Goal: Task Accomplishment & Management: Understand process/instructions

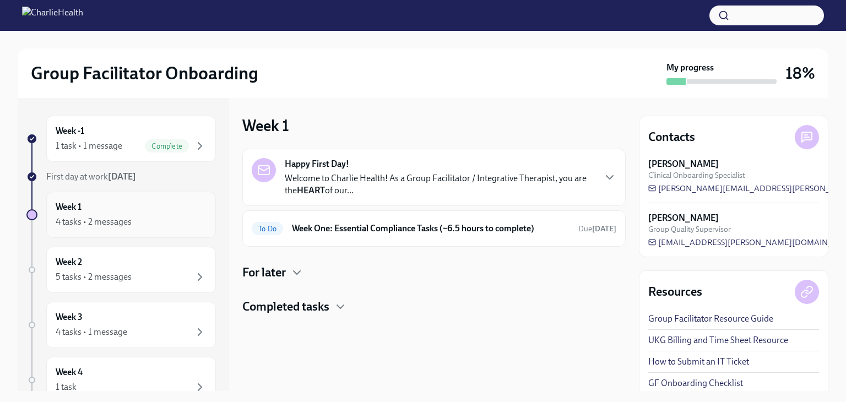
click at [172, 208] on div "Week 1 4 tasks • 2 messages" at bounding box center [131, 215] width 151 height 28
click at [374, 235] on div "To Do Week One: Essential Compliance Tasks (~6.5 hours to complete) Due [DATE]" at bounding box center [434, 229] width 365 height 18
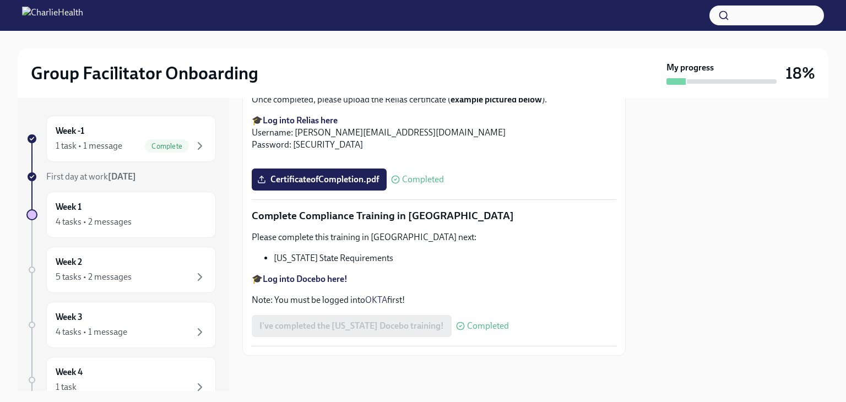
scroll to position [2395, 0]
click at [320, 276] on strong "Log into Docebo here!" at bounding box center [305, 279] width 85 height 10
click at [127, 203] on div "Week 1 4 tasks • 2 messages" at bounding box center [131, 215] width 151 height 28
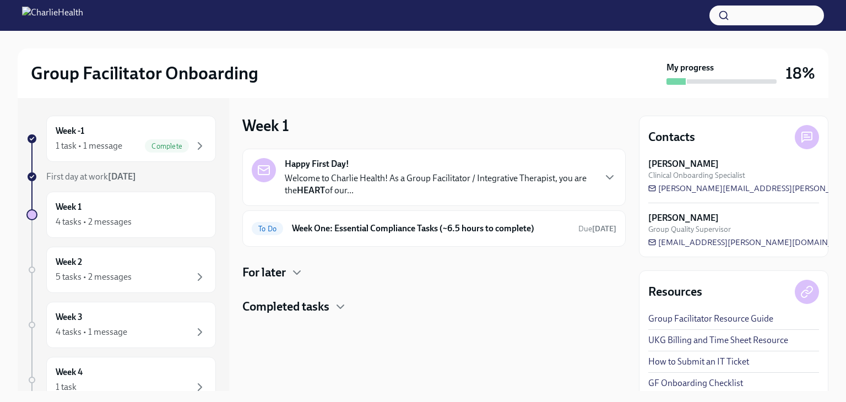
click at [278, 273] on h4 "For later" at bounding box center [264, 272] width 44 height 17
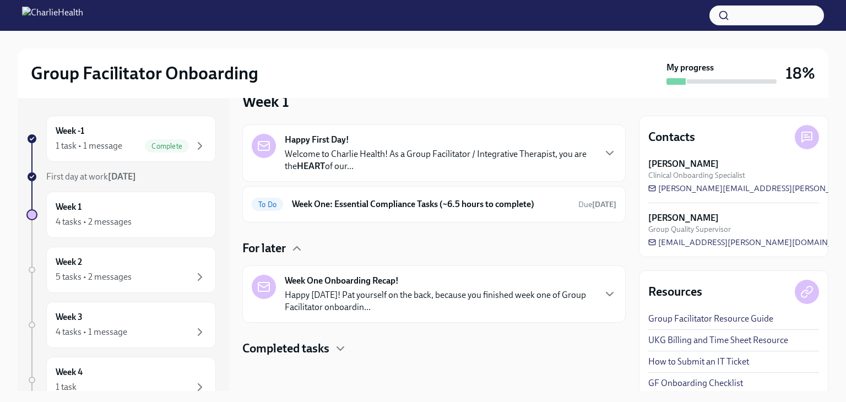
click at [465, 285] on div "Week One Onboarding Recap! Happy [DATE]! Pat yourself on the back, because you …" at bounding box center [439, 294] width 309 height 39
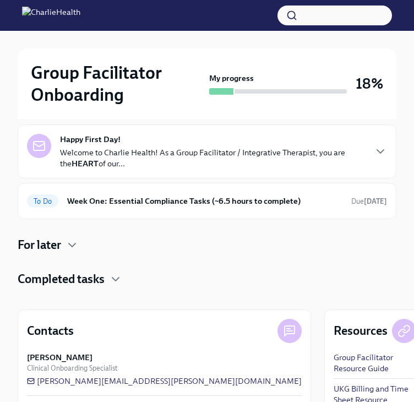
scroll to position [113, 0]
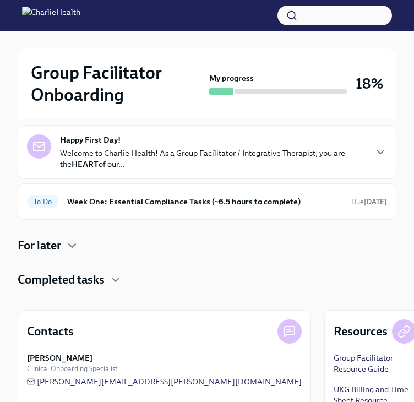
click at [104, 281] on h4 "Completed tasks" at bounding box center [61, 279] width 87 height 17
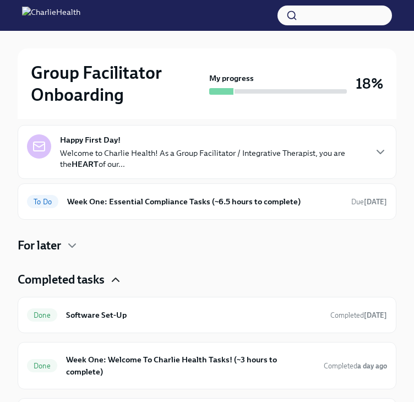
click at [114, 280] on icon "button" at bounding box center [115, 279] width 7 height 3
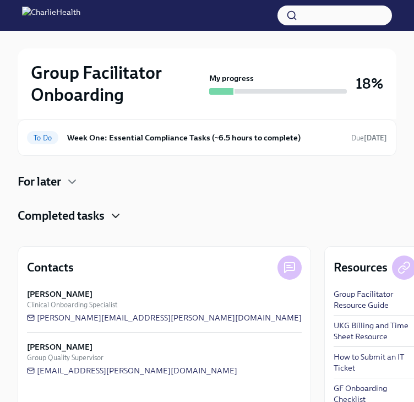
scroll to position [0, 0]
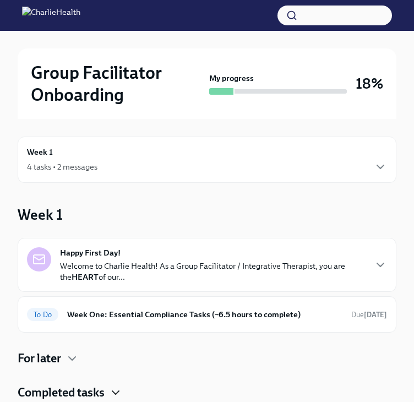
click at [165, 256] on div "Happy First Day! Welcome to Charlie Health! As a Group Facilitator / Integrativ…" at bounding box center [212, 264] width 305 height 35
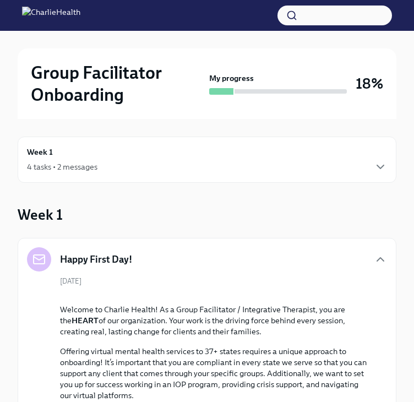
click at [165, 256] on div "Happy First Day!" at bounding box center [207, 259] width 360 height 24
click at [173, 263] on div "Happy First Day!" at bounding box center [207, 259] width 360 height 24
click at [383, 263] on icon "button" at bounding box center [380, 259] width 13 height 13
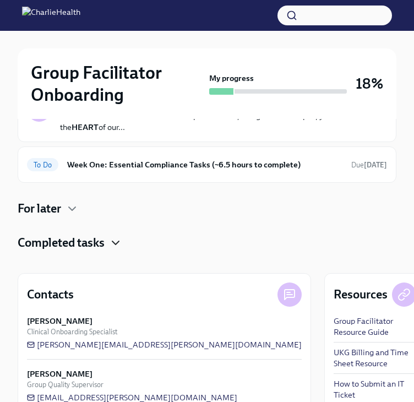
scroll to position [177, 0]
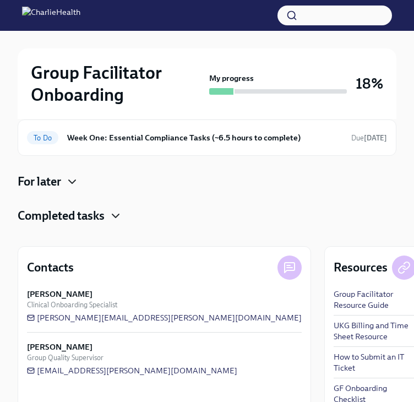
click at [69, 186] on icon "button" at bounding box center [72, 181] width 13 height 13
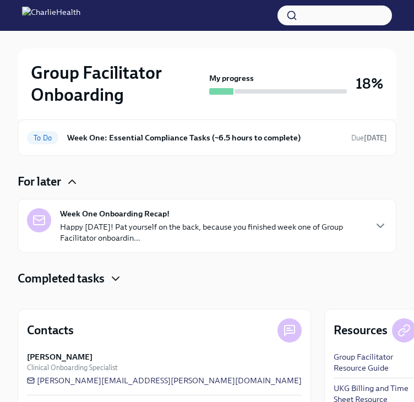
click at [178, 212] on div "Week One Onboarding Recap! Happy [DATE]! Pat yourself on the back, because you …" at bounding box center [212, 225] width 305 height 35
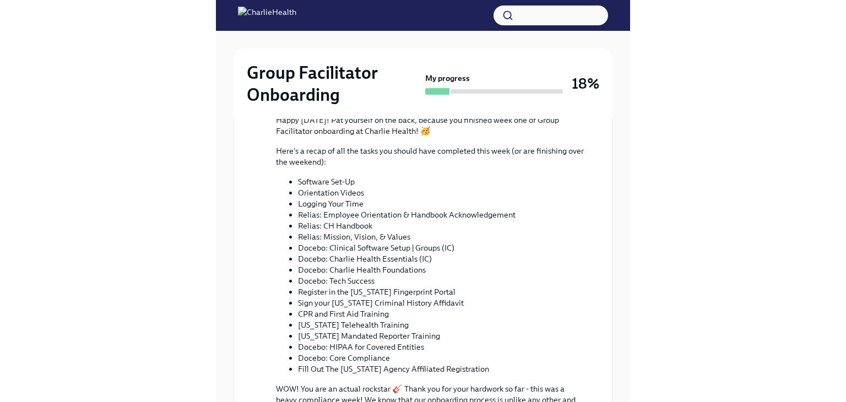
scroll to position [0, 0]
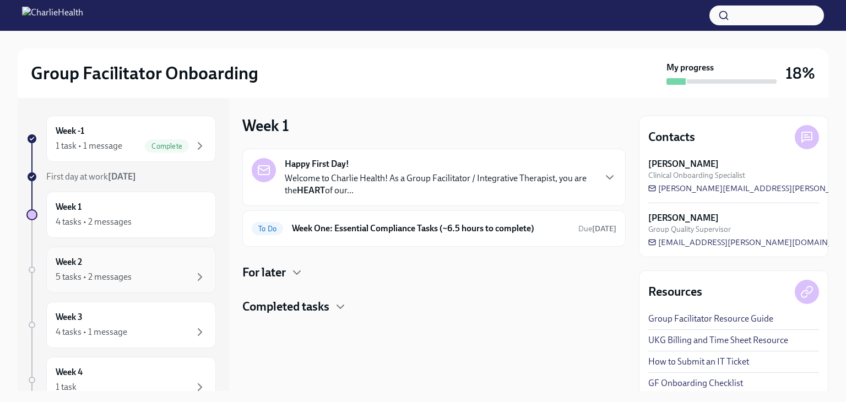
click at [144, 274] on div "5 tasks • 2 messages" at bounding box center [131, 276] width 151 height 13
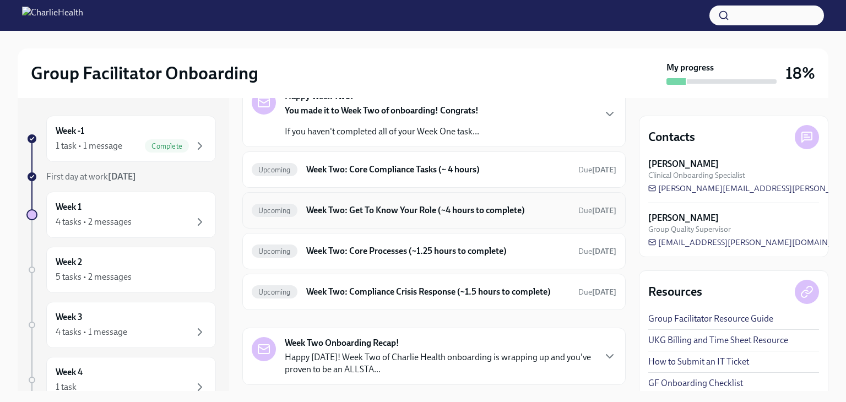
scroll to position [18, 0]
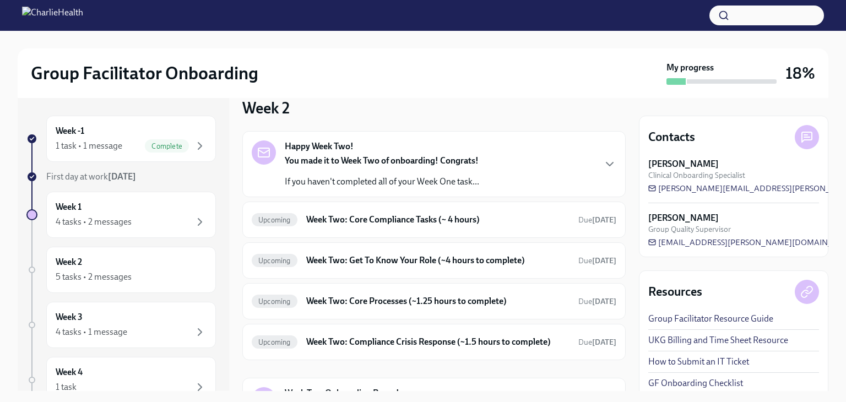
click at [460, 156] on strong "You made it to Week Two of onboarding! Congrats!" at bounding box center [382, 160] width 194 height 10
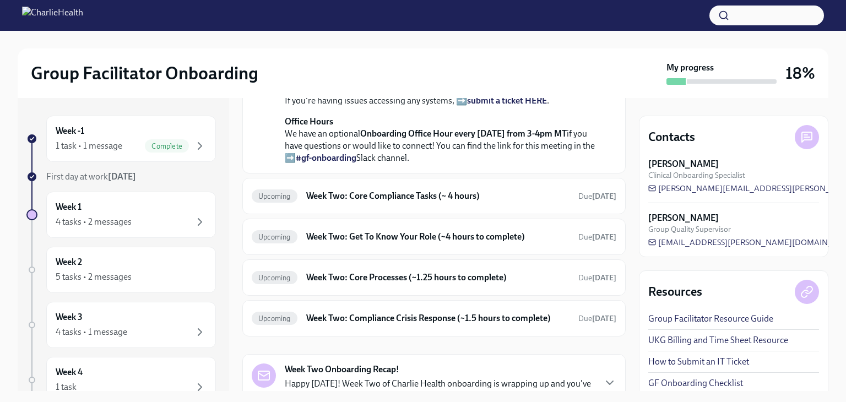
scroll to position [265, 0]
click at [488, 201] on h6 "Week Two: Core Compliance Tasks (~ 4 hours)" at bounding box center [437, 195] width 263 height 12
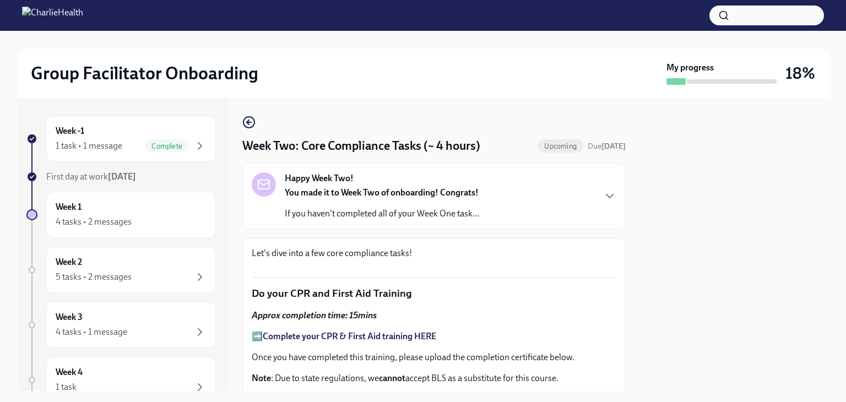
click at [550, 189] on div "Happy Week Two! You made it to Week Two of onboarding! Congrats! If you haven't…" at bounding box center [434, 195] width 365 height 47
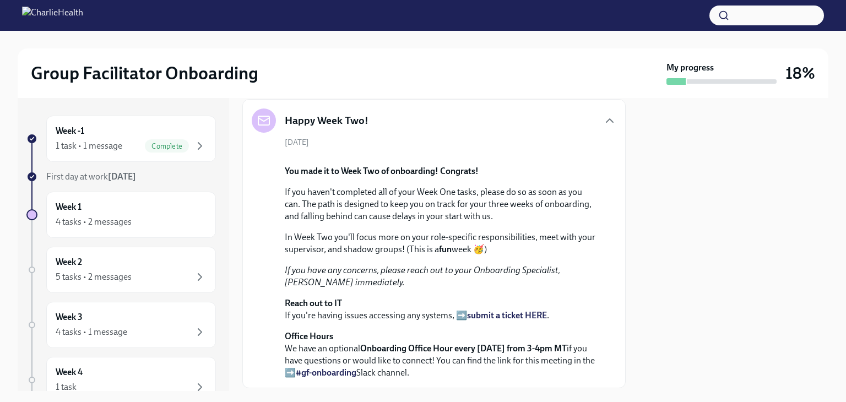
scroll to position [63, 0]
click at [603, 126] on icon "button" at bounding box center [609, 121] width 13 height 13
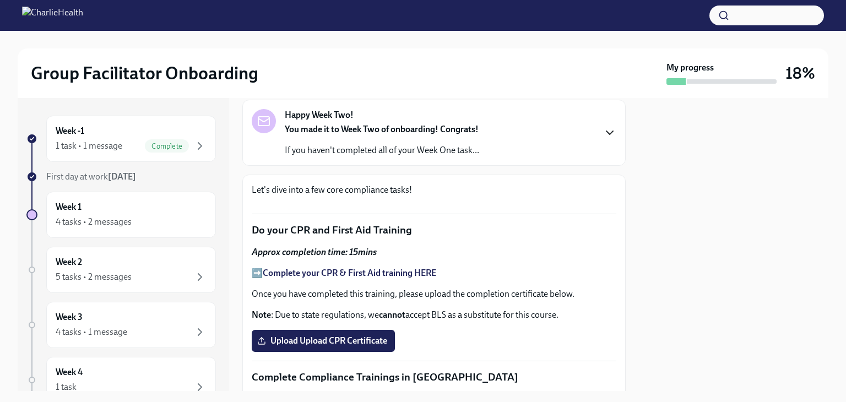
click at [551, 203] on div "Let's dive into a few core compliance tasks! Do your CPR and First Aid Training…" at bounding box center [434, 380] width 365 height 393
click at [550, 180] on div "Let's dive into a few core compliance tasks! Do your CPR and First Aid Training…" at bounding box center [433, 381] width 383 height 412
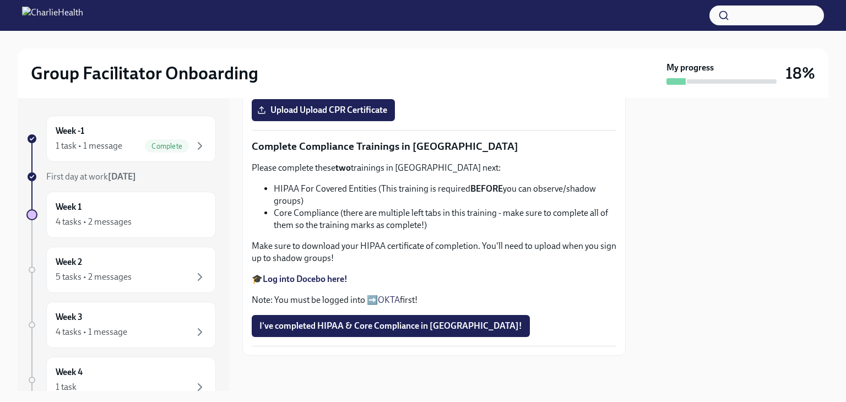
scroll to position [527, 0]
click at [137, 203] on div "Week 1 4 tasks • 2 messages" at bounding box center [131, 215] width 151 height 28
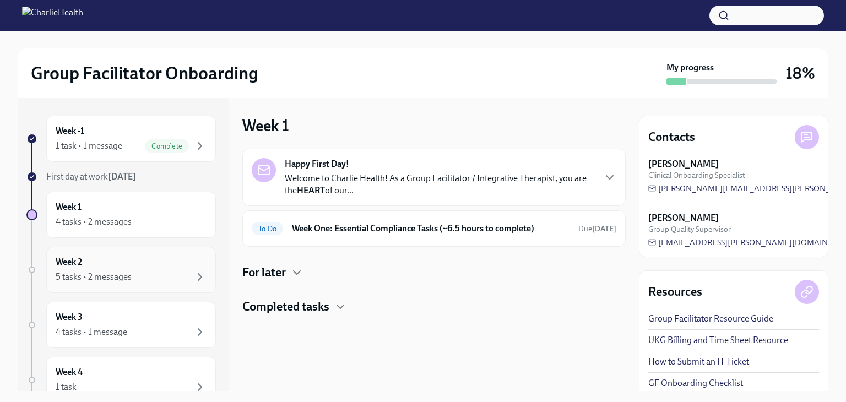
click at [115, 282] on div "5 tasks • 2 messages" at bounding box center [94, 277] width 76 height 12
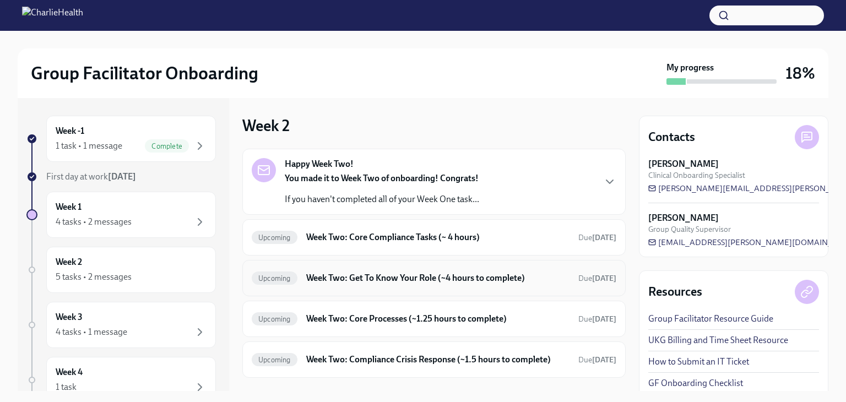
click at [384, 269] on div "Upcoming Week Two: Get To Know Your Role (~4 hours to complete) Due [DATE]" at bounding box center [434, 278] width 365 height 18
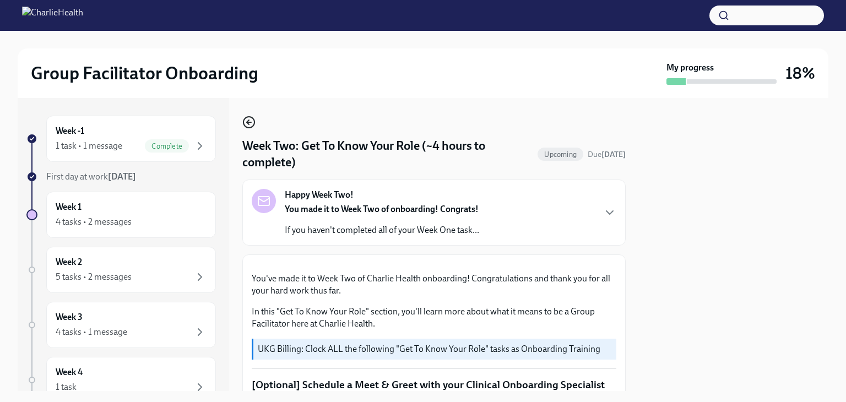
click at [253, 126] on circle "button" at bounding box center [248, 122] width 11 height 11
